Goal: Task Accomplishment & Management: Manage account settings

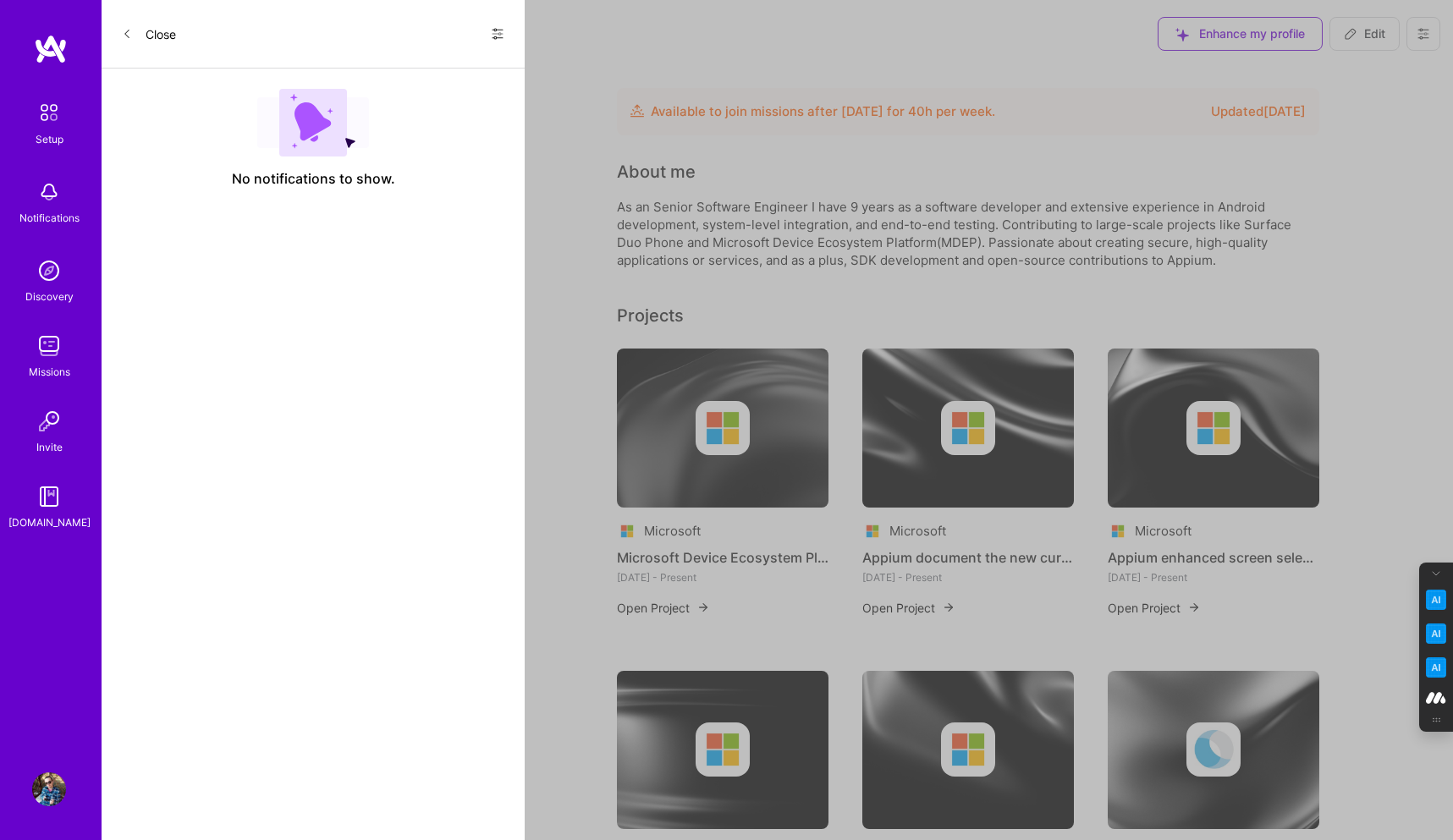
click at [495, 31] on icon at bounding box center [498, 33] width 14 height 14
click at [417, 62] on span "Show all notifications" at bounding box center [378, 69] width 117 height 17
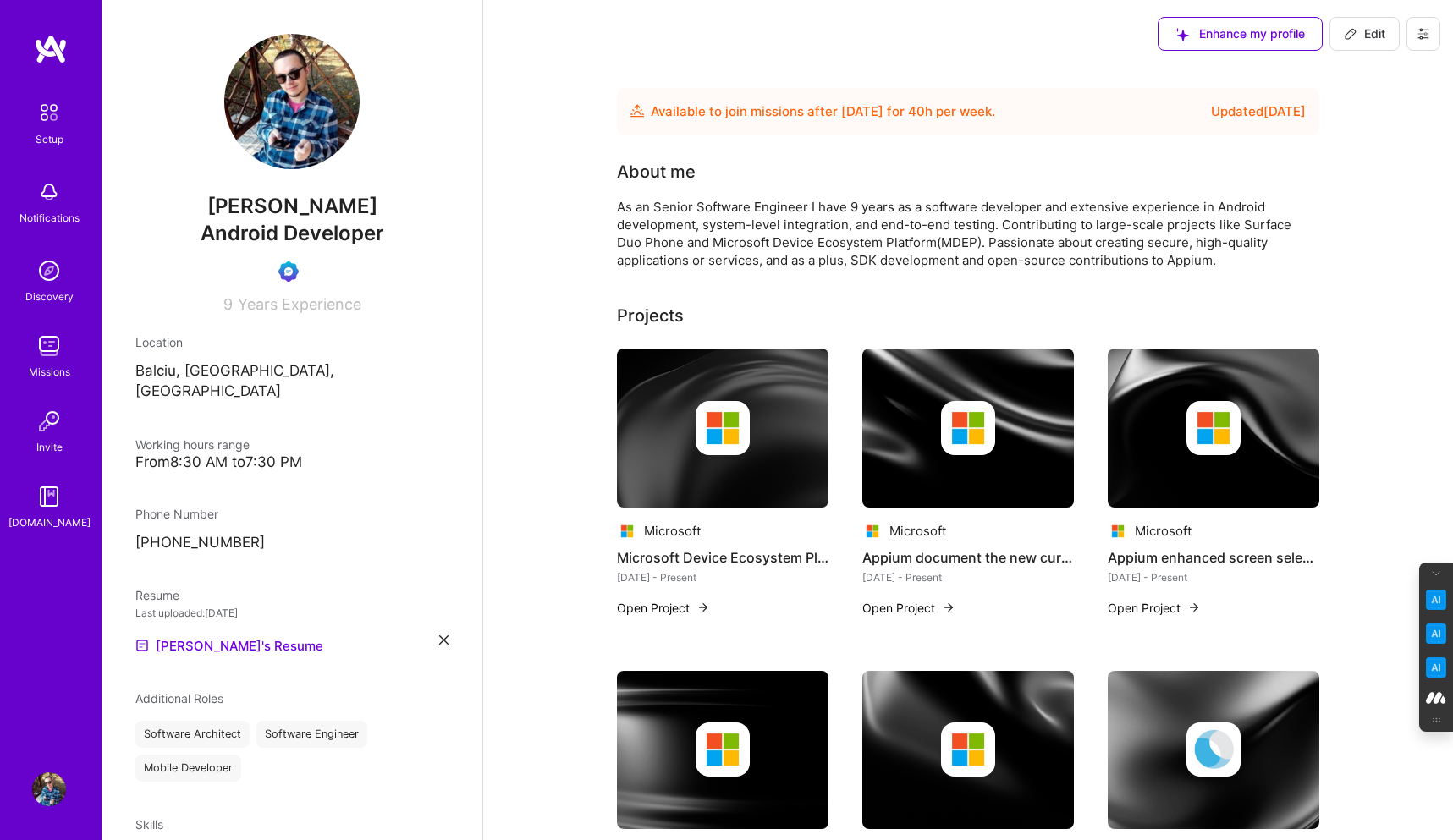
click at [1417, 35] on icon at bounding box center [1423, 33] width 14 height 14
click at [1375, 160] on button "Log Out" at bounding box center [1375, 158] width 126 height 43
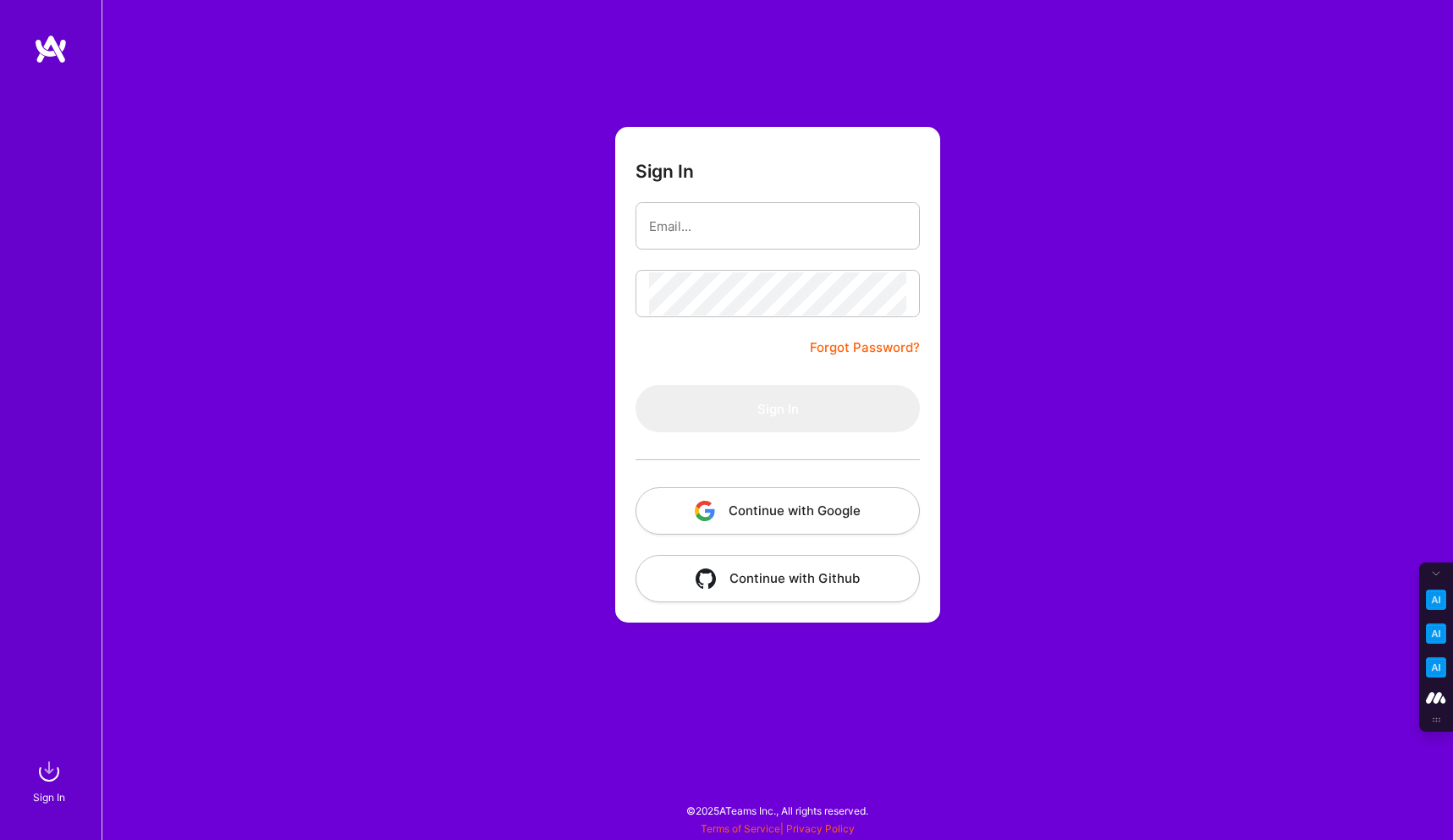
type input "[PERSON_NAME][EMAIL_ADDRESS][DOMAIN_NAME]"
click at [758, 497] on button "Continue with Google" at bounding box center [777, 510] width 284 height 47
